Goal: Task Accomplishment & Management: Manage account settings

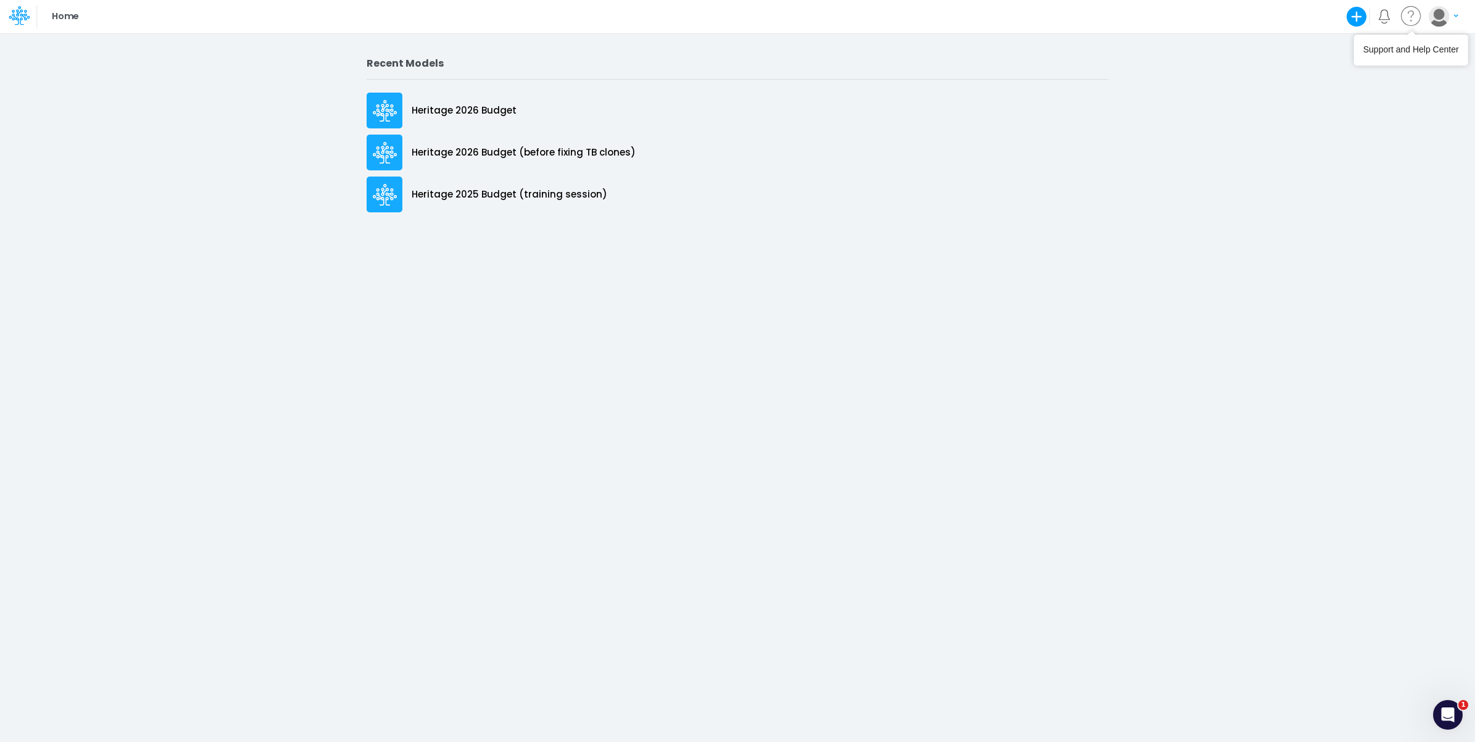
drag, startPoint x: 1444, startPoint y: 11, endPoint x: 1436, endPoint y: 22, distance: 13.2
click at [1445, 11] on img "button" at bounding box center [1439, 16] width 20 height 20
click at [1385, 72] on button "Log out" at bounding box center [1393, 72] width 132 height 19
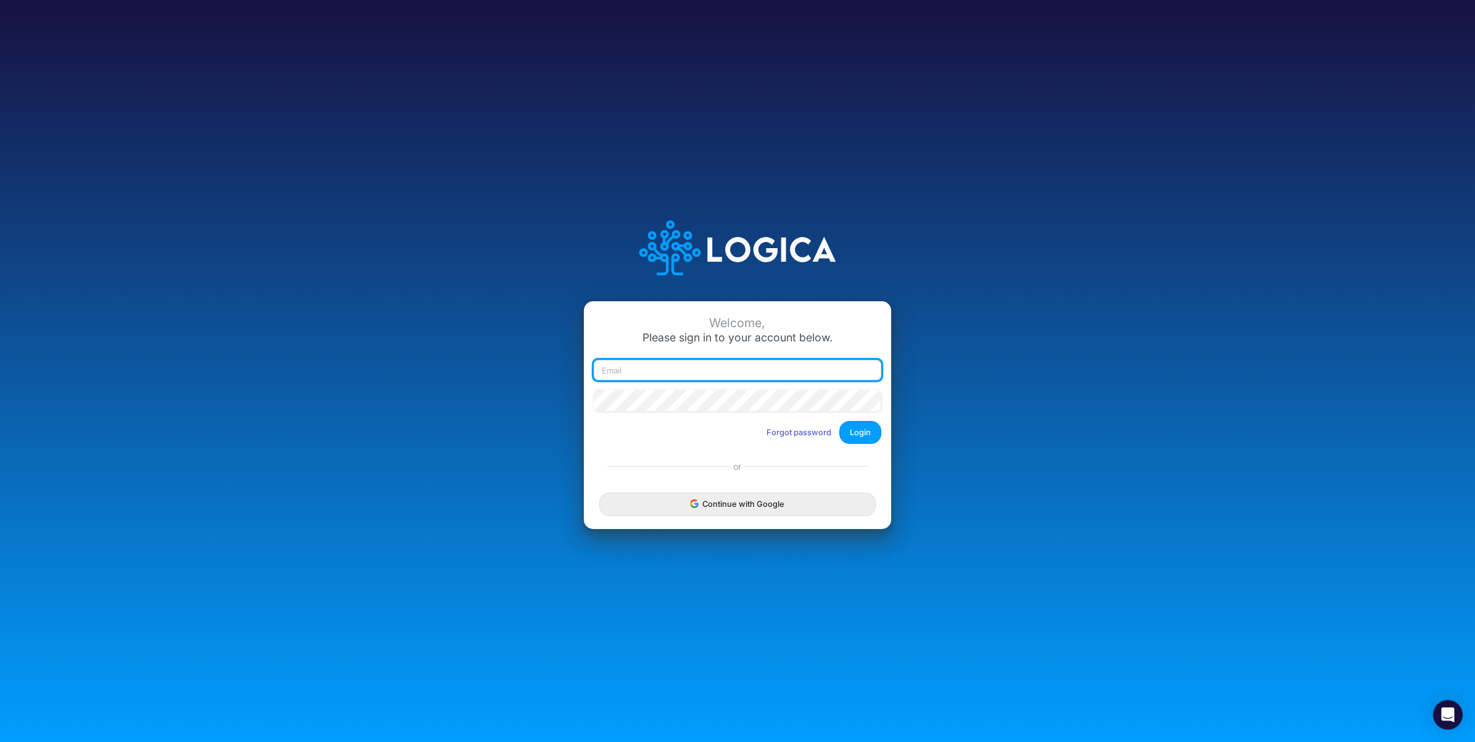
click at [720, 365] on input "email" at bounding box center [738, 370] width 288 height 21
click at [701, 375] on input "email" at bounding box center [738, 370] width 288 height 21
paste input "[EMAIL_ADDRESS][DOMAIN_NAME]"
type input "[EMAIL_ADDRESS][DOMAIN_NAME]"
click at [860, 429] on button "Login" at bounding box center [861, 432] width 42 height 23
